Goal: Task Accomplishment & Management: Use online tool/utility

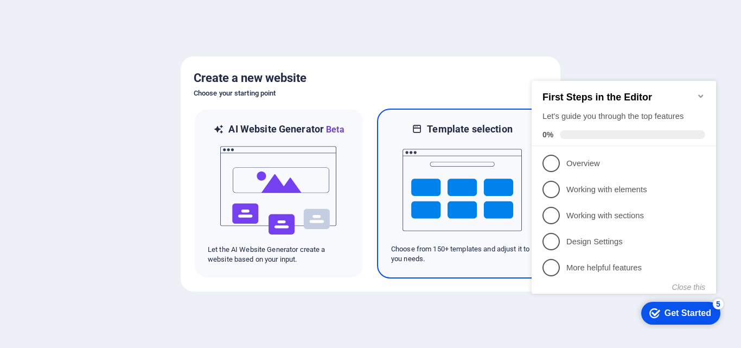
click at [477, 219] on img at bounding box center [461, 190] width 119 height 108
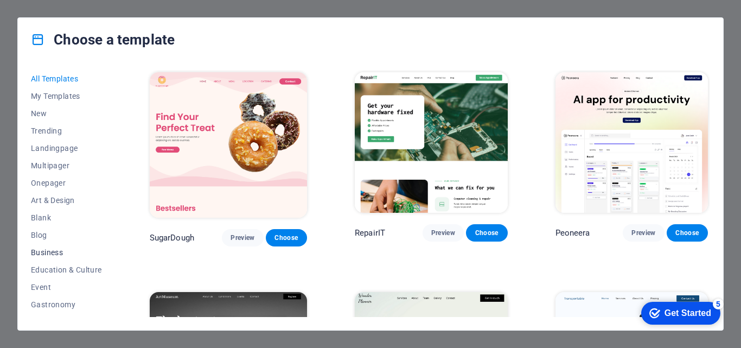
click at [46, 255] on span "Business" at bounding box center [66, 252] width 71 height 9
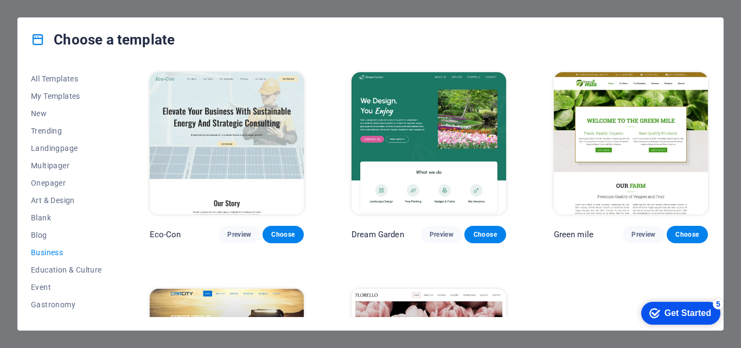
drag, startPoint x: 707, startPoint y: 149, endPoint x: 709, endPoint y: 192, distance: 42.9
click at [709, 192] on div "Eco-Con Preview Choose Dream Garden Preview Choose Green mile Preview Choose Ca…" at bounding box center [429, 193] width 562 height 247
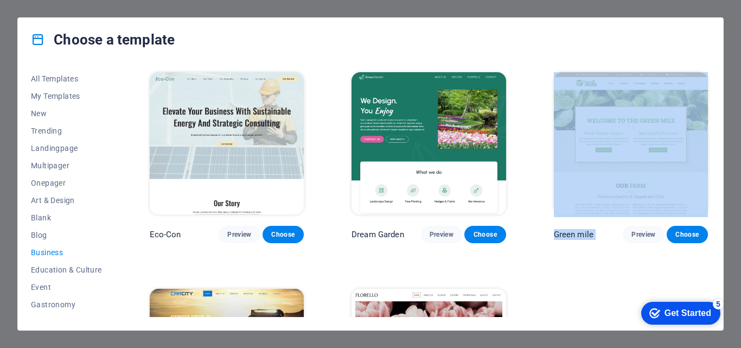
drag, startPoint x: 707, startPoint y: 185, endPoint x: 713, endPoint y: 240, distance: 54.6
click at [713, 240] on div "All Templates My Templates New Trending Landingpage Multipager Onepager Art & D…" at bounding box center [370, 195] width 705 height 268
click at [236, 127] on img at bounding box center [227, 143] width 154 height 142
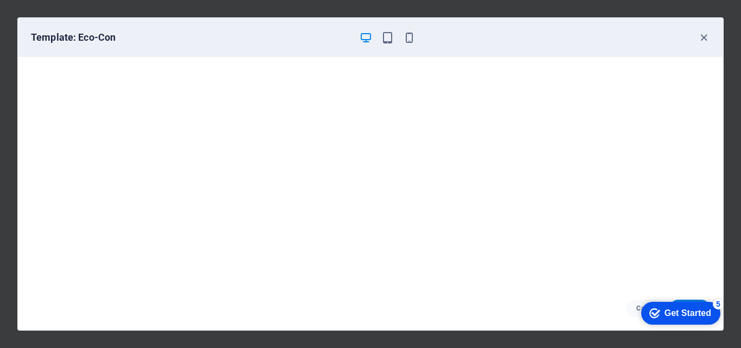
click at [684, 315] on div "Get Started" at bounding box center [687, 313] width 47 height 10
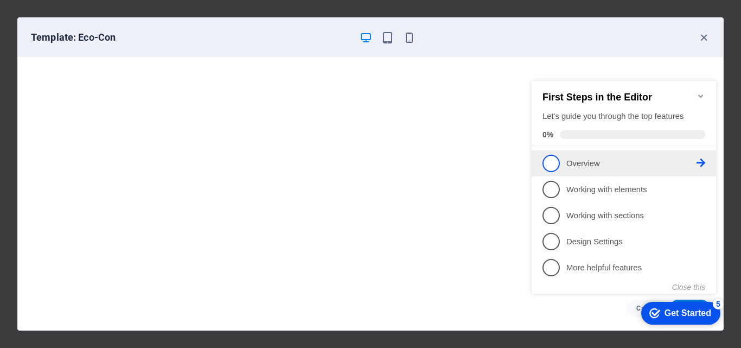
click at [547, 163] on span "1" at bounding box center [550, 163] width 17 height 17
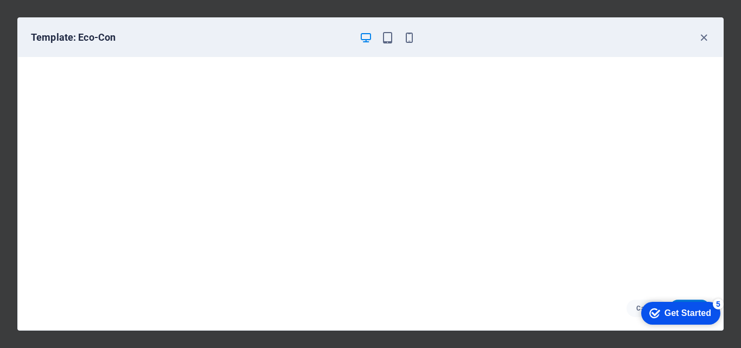
click at [677, 313] on div "Get Started" at bounding box center [687, 313] width 47 height 10
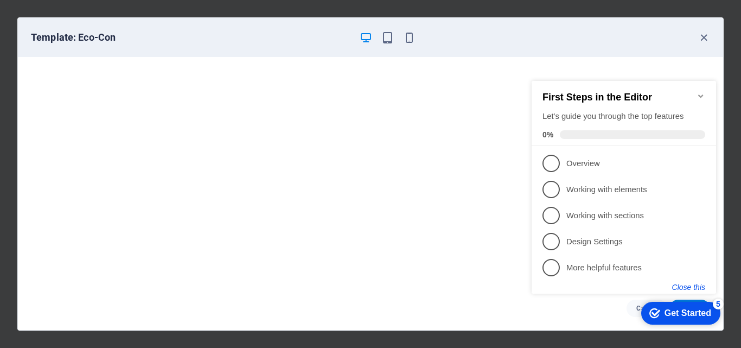
click at [686, 284] on button "Close this" at bounding box center [688, 287] width 33 height 9
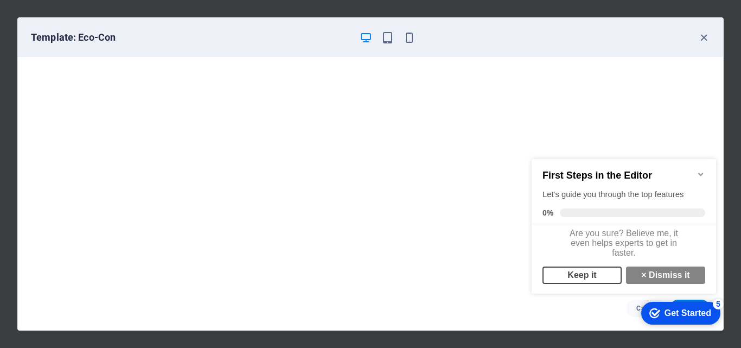
click at [593, 281] on link "Keep it" at bounding box center [581, 274] width 79 height 17
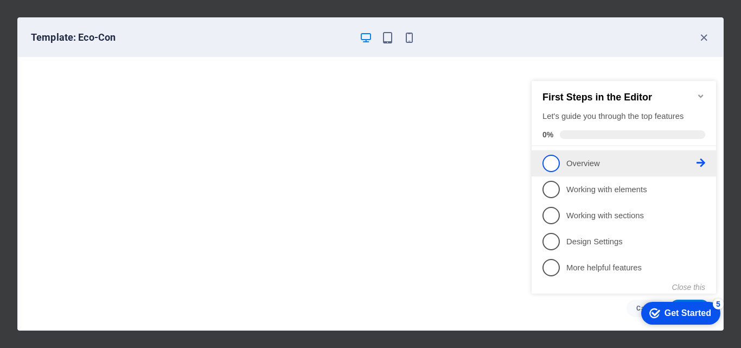
click at [553, 165] on span "1" at bounding box center [550, 163] width 17 height 17
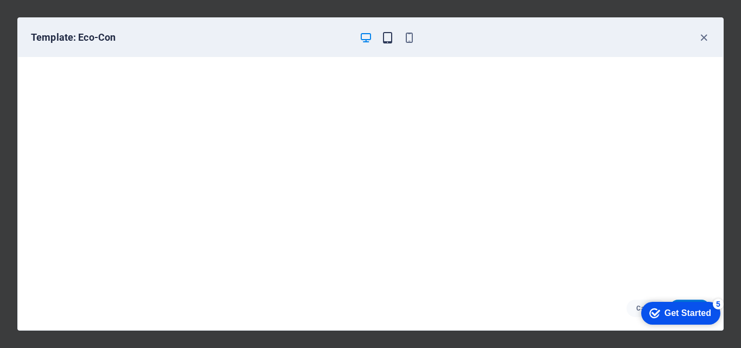
click at [386, 37] on icon "button" at bounding box center [387, 37] width 12 height 12
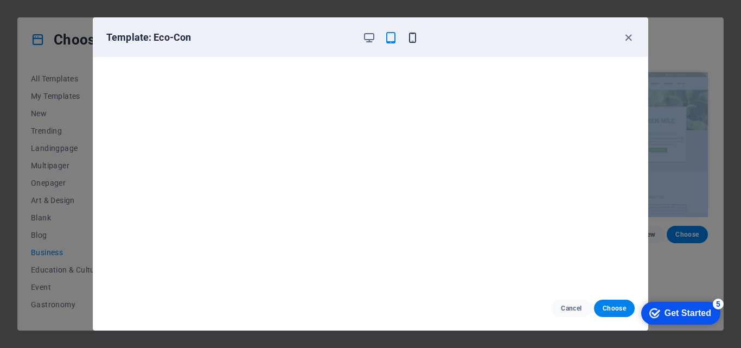
click at [412, 39] on icon "button" at bounding box center [412, 37] width 12 height 12
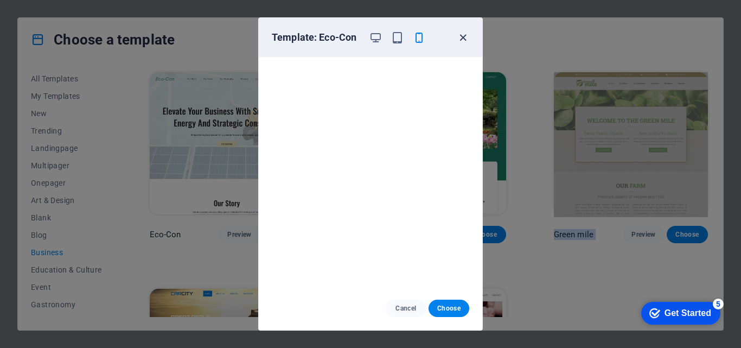
click at [465, 33] on icon "button" at bounding box center [463, 37] width 12 height 12
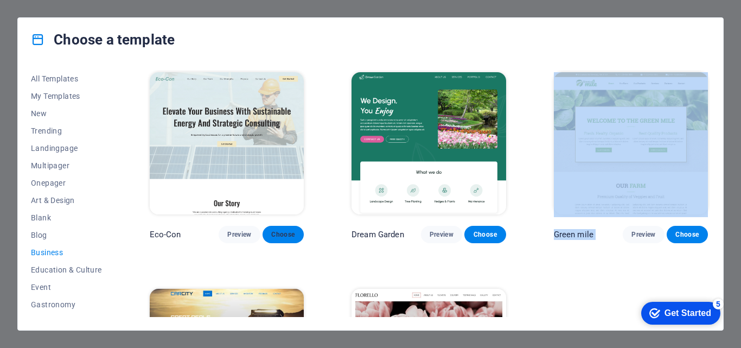
click at [276, 236] on span "Choose" at bounding box center [283, 234] width 24 height 9
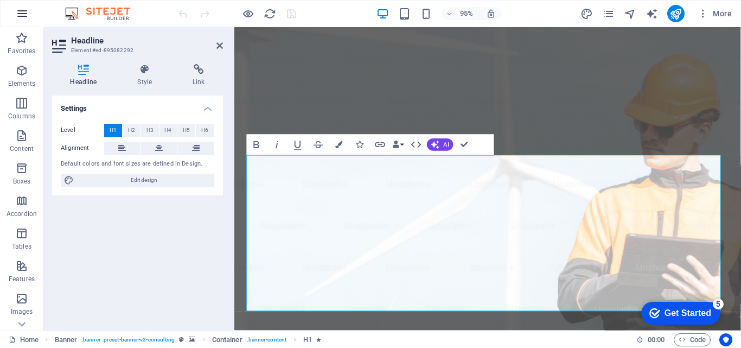
click at [21, 15] on icon "button" at bounding box center [22, 13] width 13 height 13
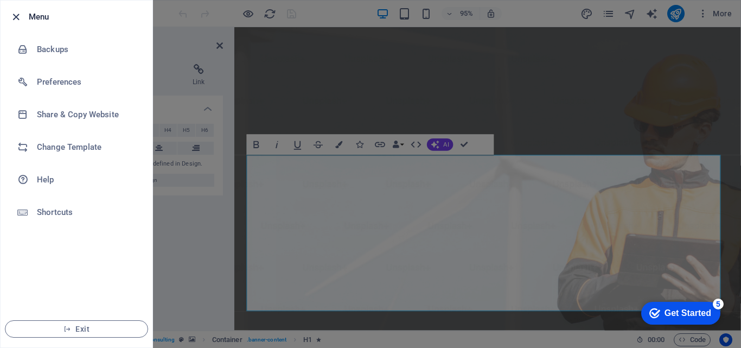
click at [16, 15] on icon "button" at bounding box center [16, 17] width 12 height 12
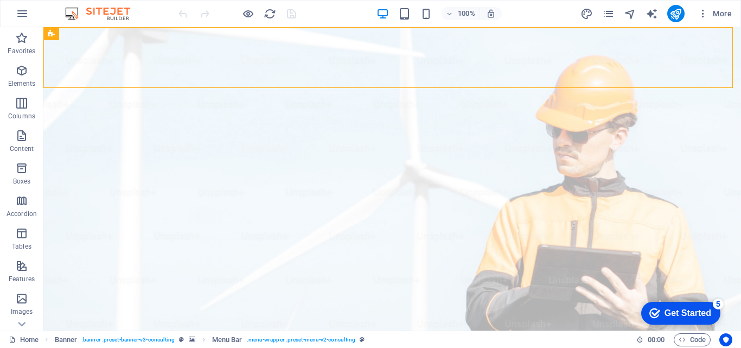
click at [676, 318] on div "checkmark Get Started 5" at bounding box center [680, 313] width 79 height 23
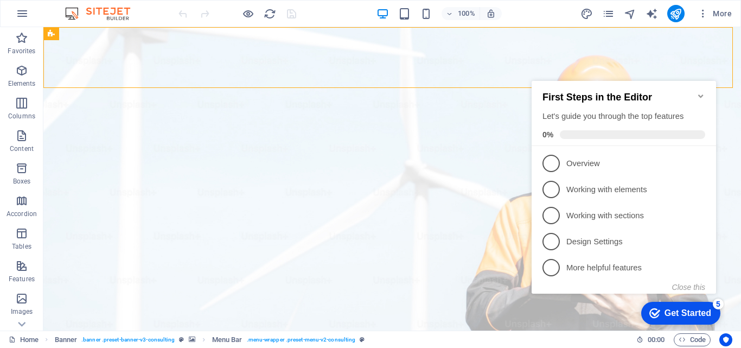
click at [676, 318] on div "checkmark Get Started 5" at bounding box center [680, 313] width 79 height 23
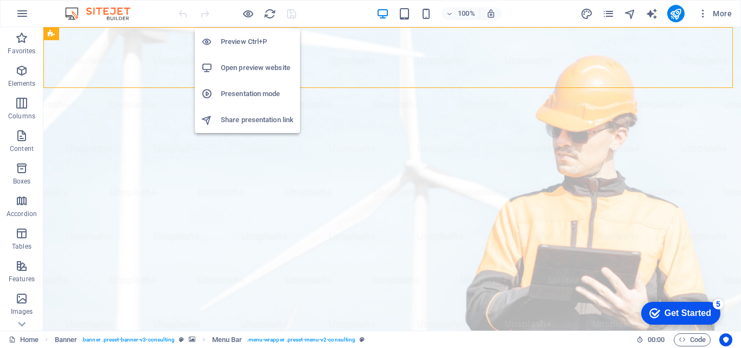
click at [248, 42] on h6 "Preview Ctrl+P" at bounding box center [257, 41] width 73 height 13
